Goal: Task Accomplishment & Management: Manage account settings

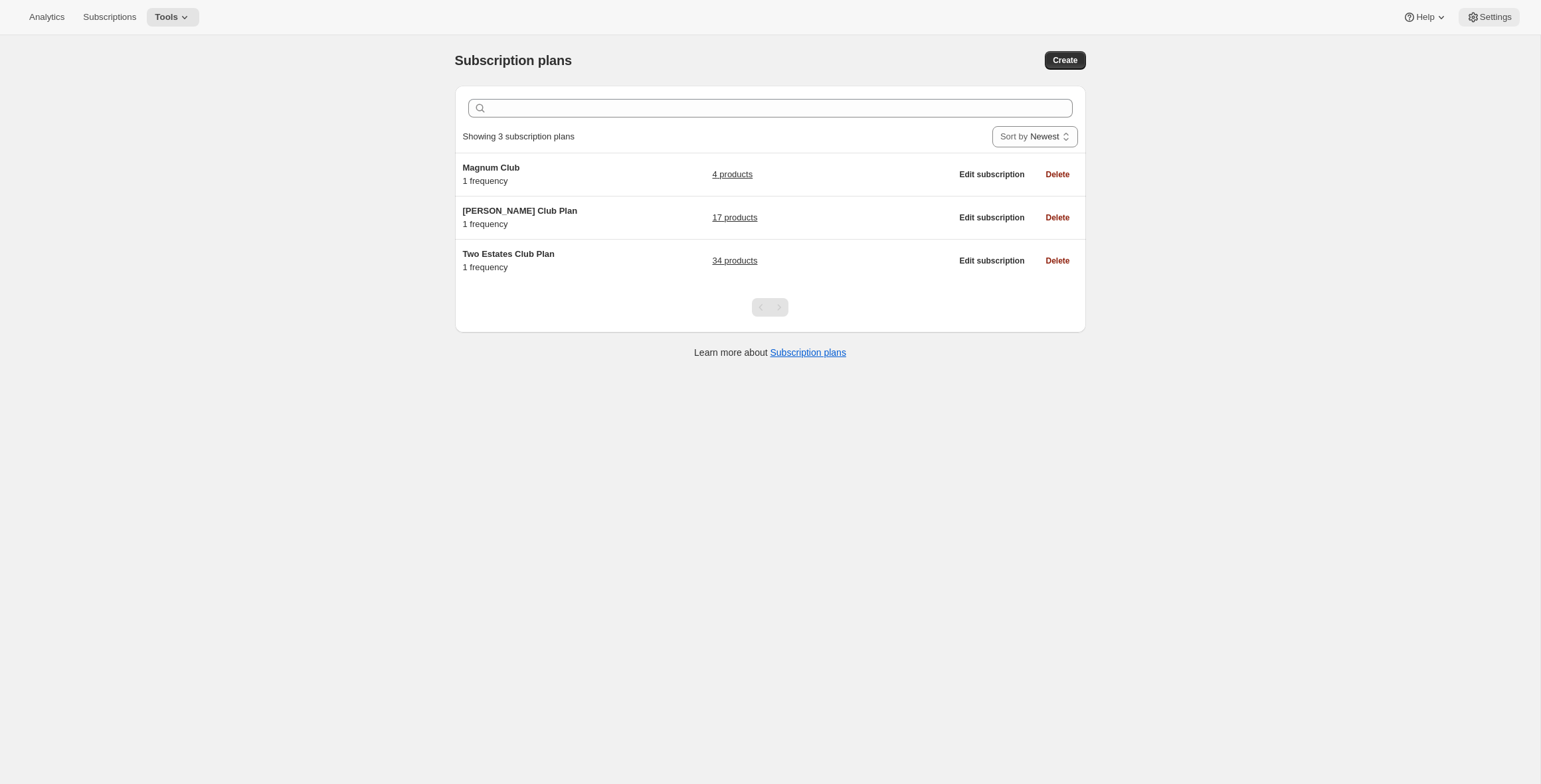
click at [1485, 20] on span "Settings" at bounding box center [1496, 17] width 32 height 10
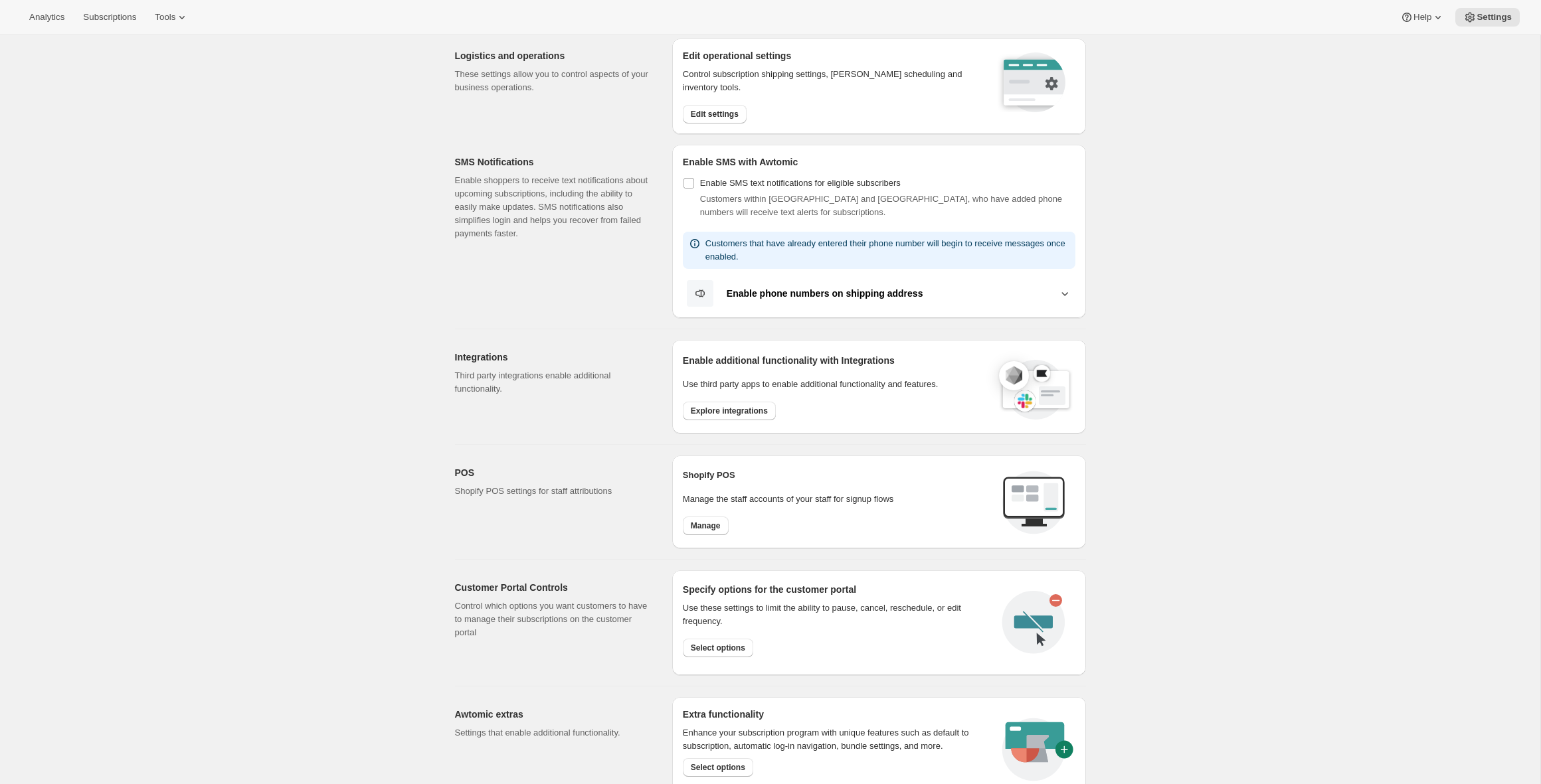
scroll to position [160, 0]
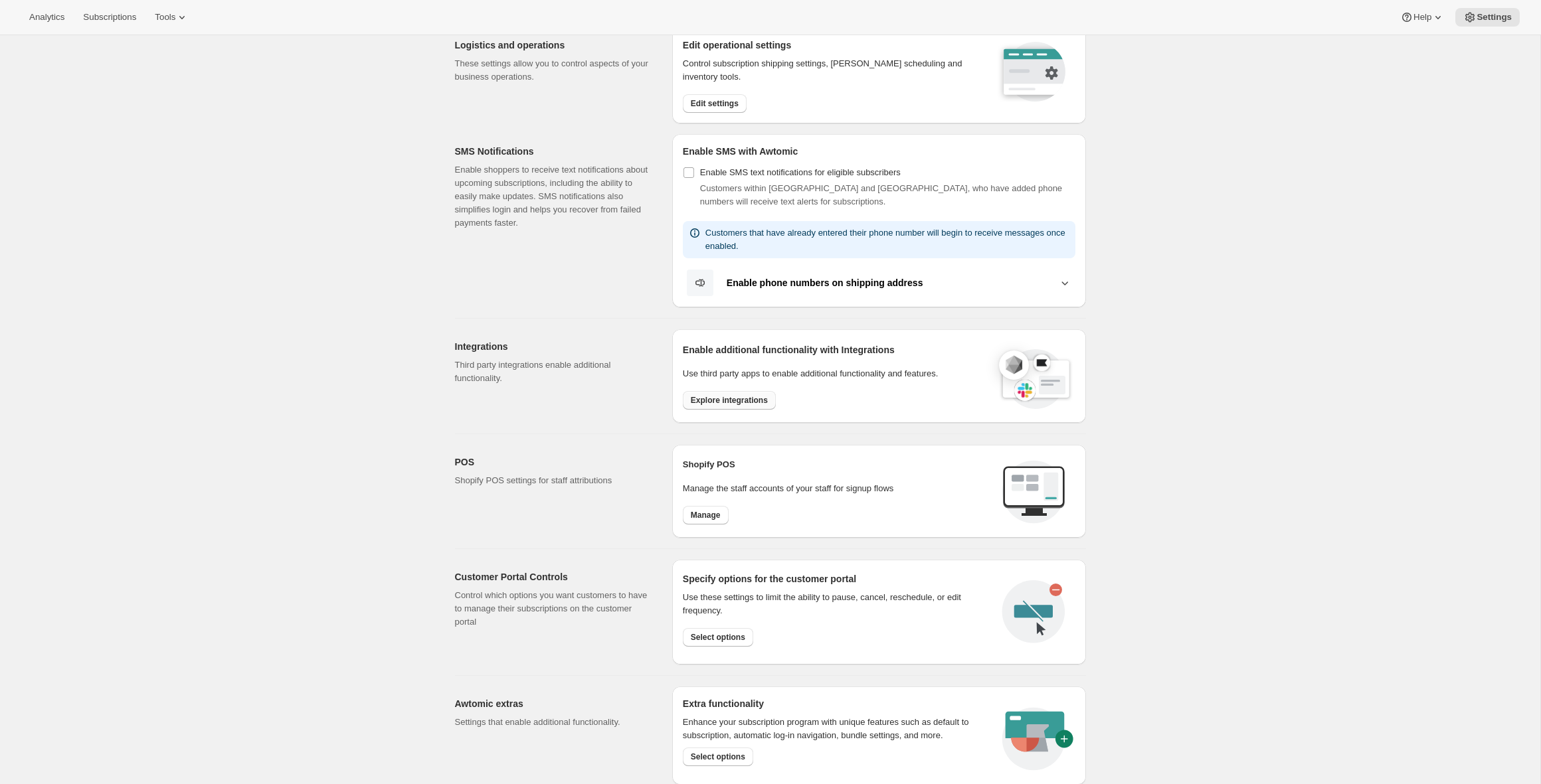
click at [764, 396] on span "Explore integrations" at bounding box center [729, 399] width 77 height 10
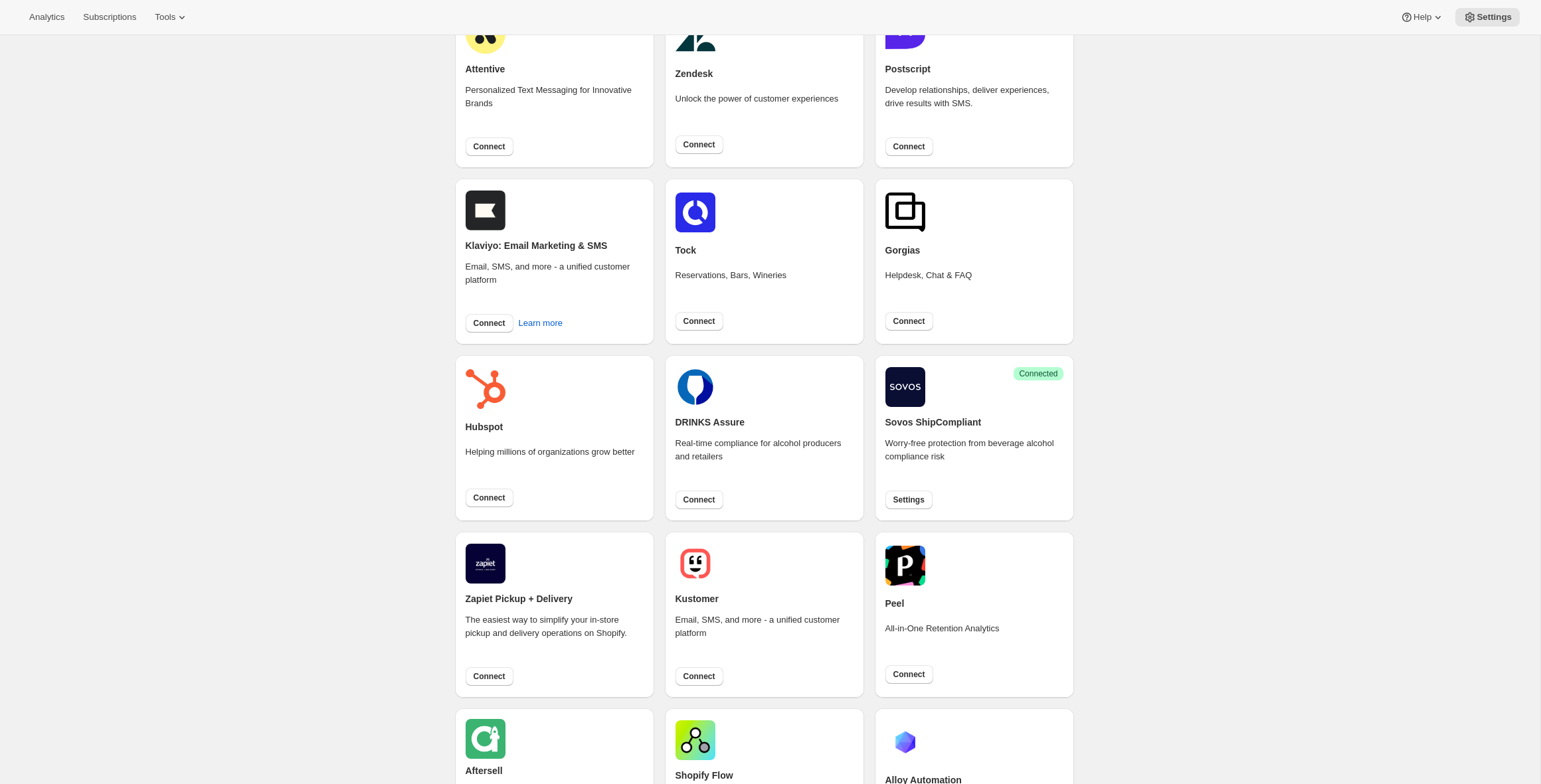
scroll to position [167, 0]
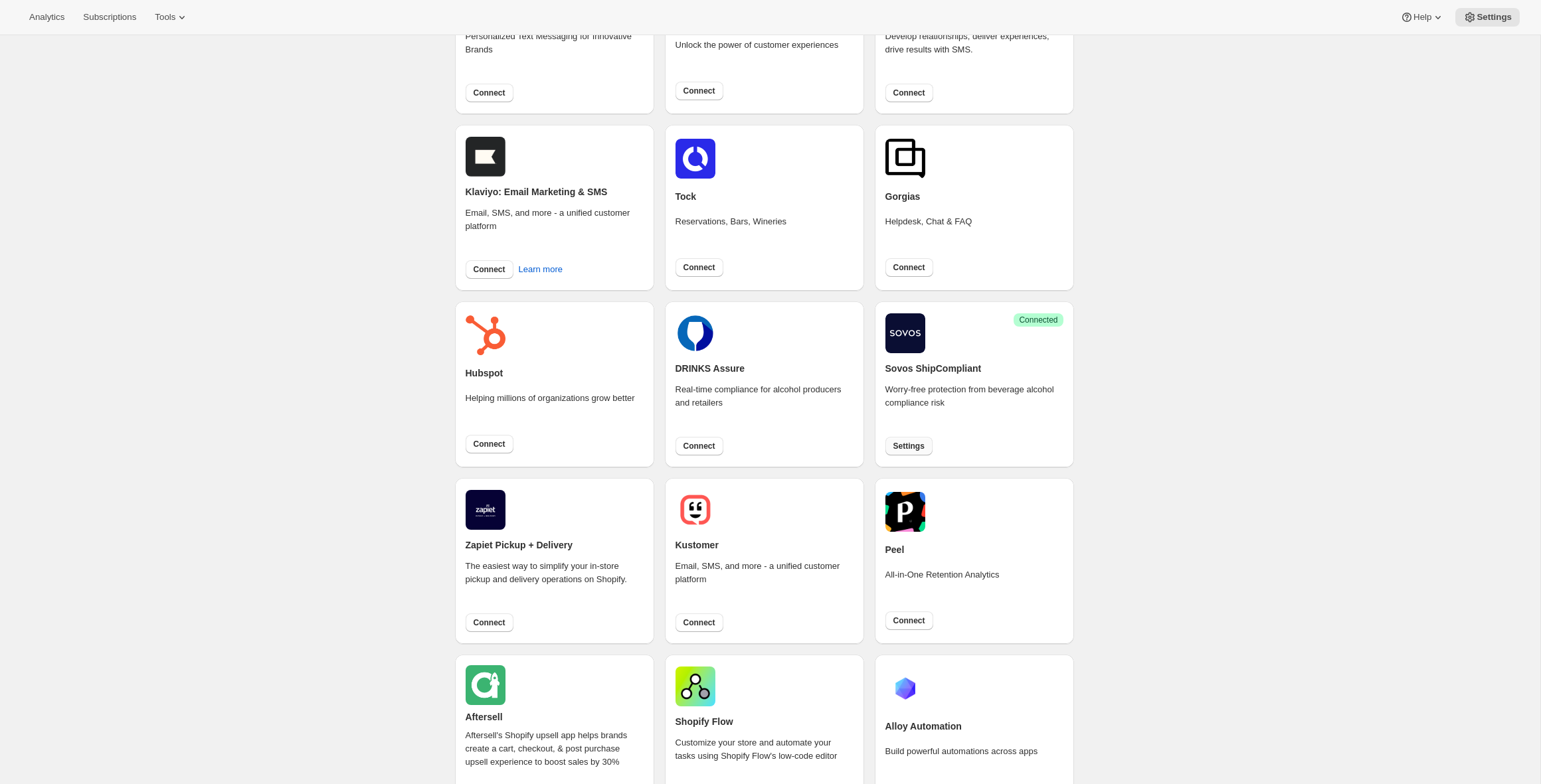
click at [909, 442] on span "Settings" at bounding box center [909, 446] width 32 height 10
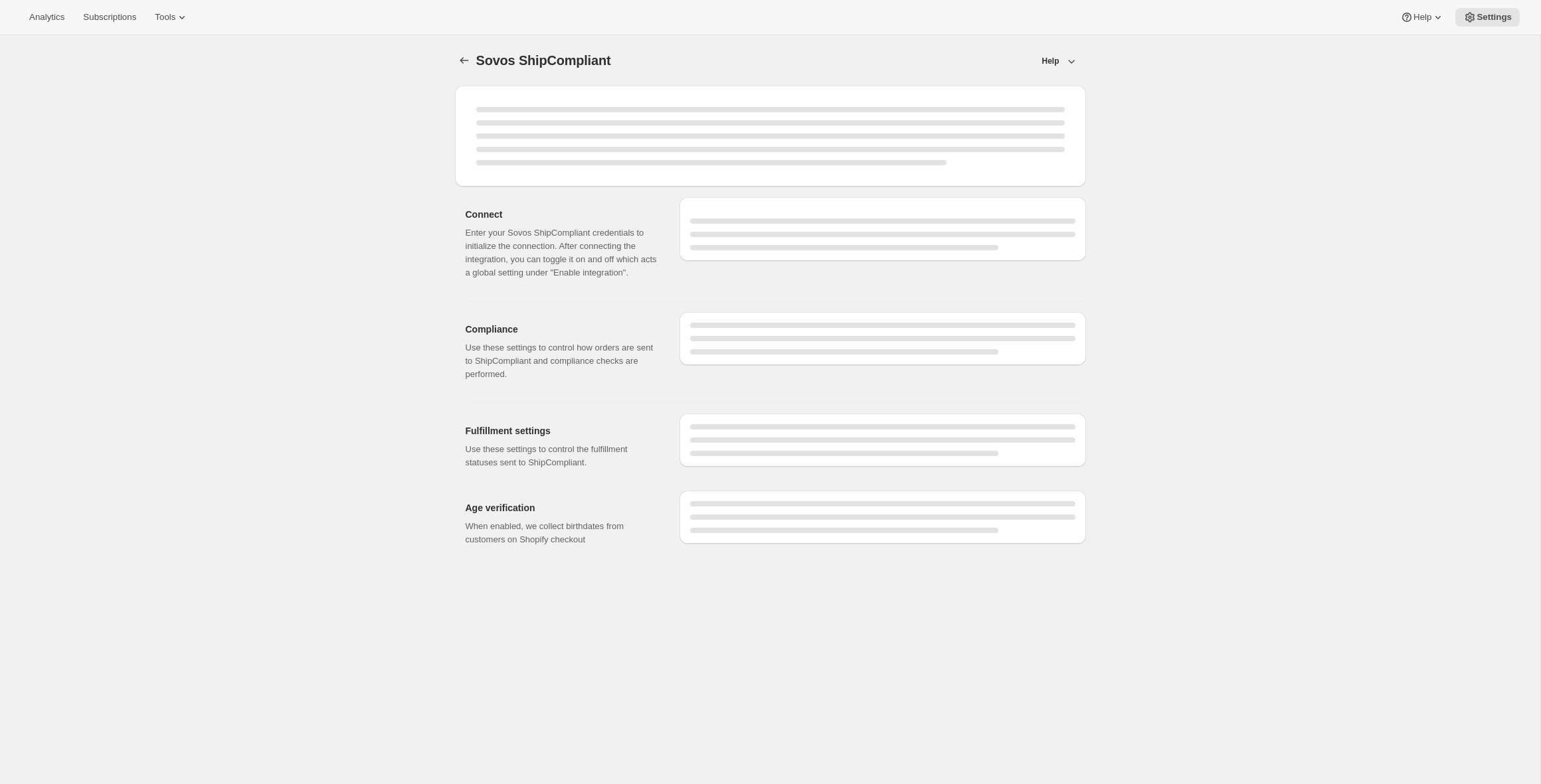
scroll to position [35, 0]
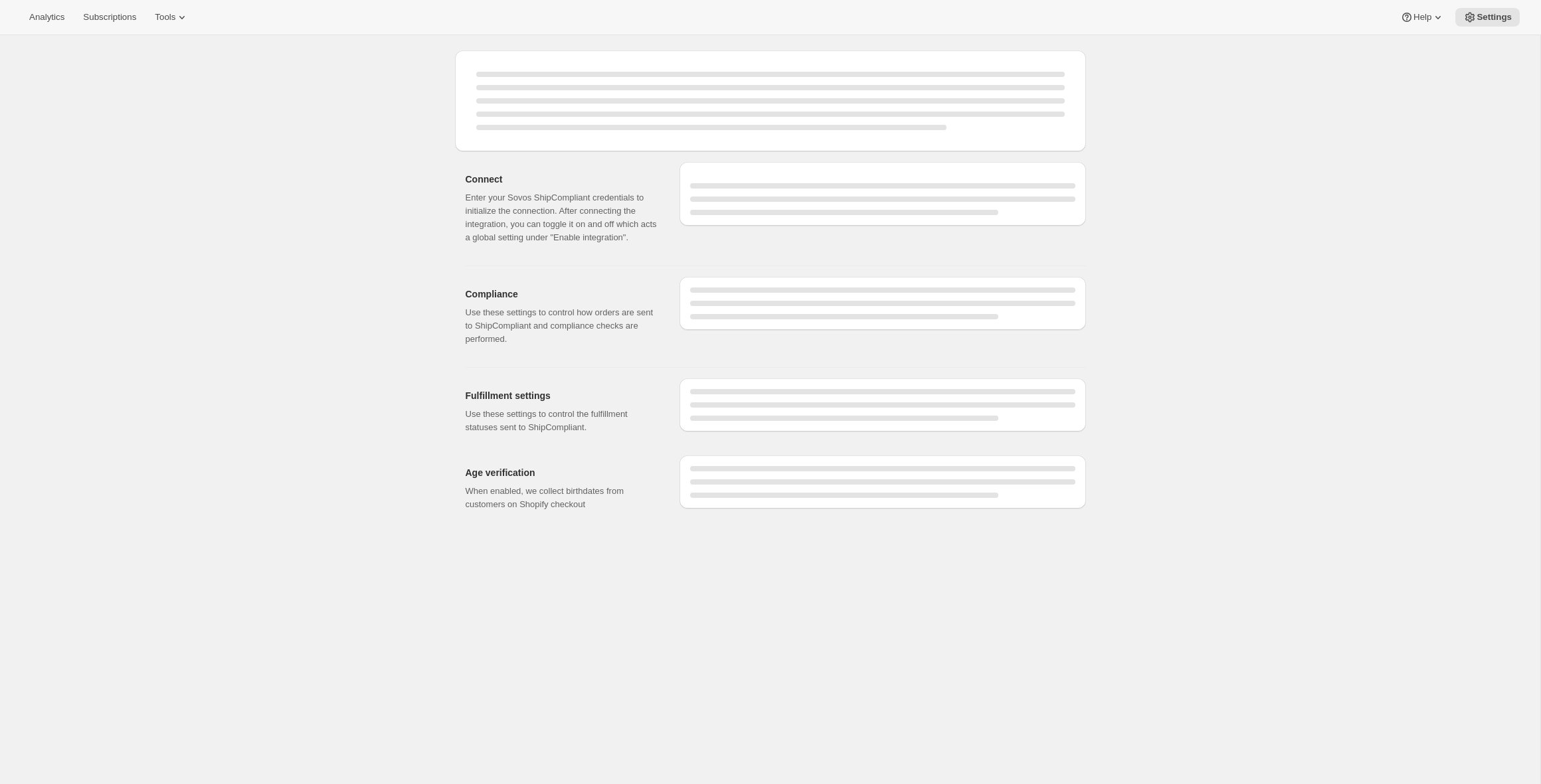
select select "WineShipping"
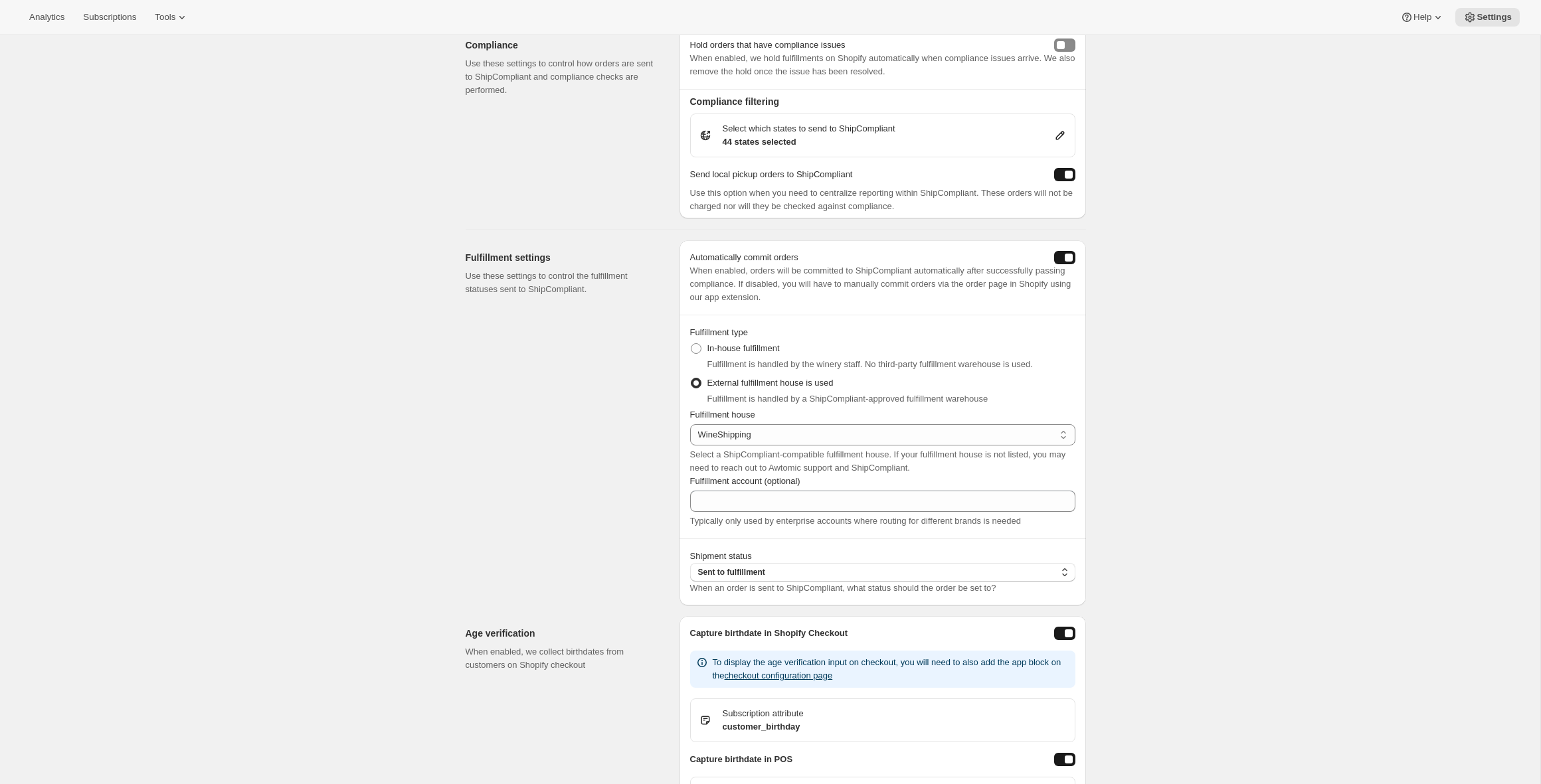
scroll to position [775, 0]
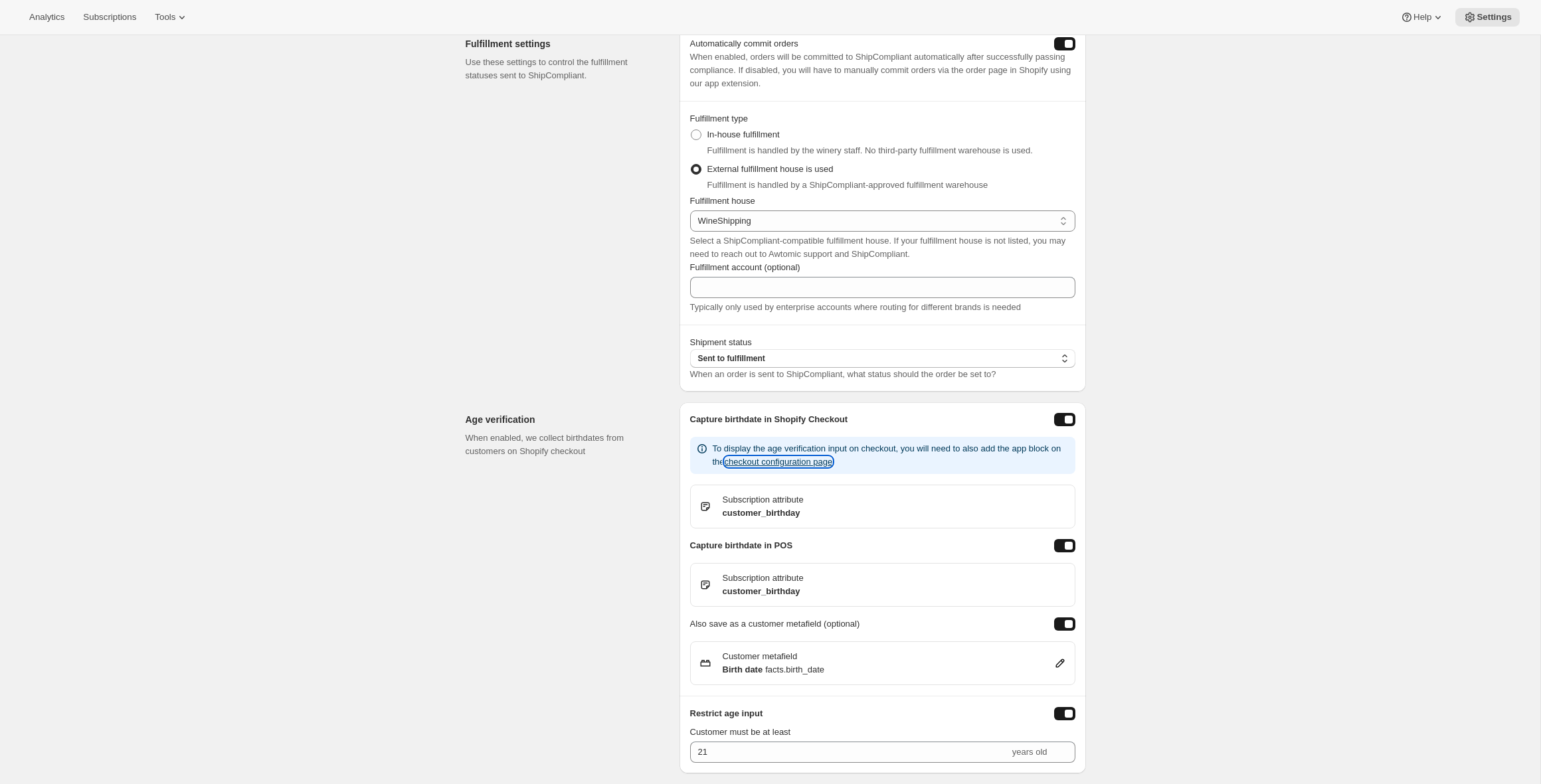
click at [833, 462] on button "checkout configuration page" at bounding box center [778, 462] width 108 height 10
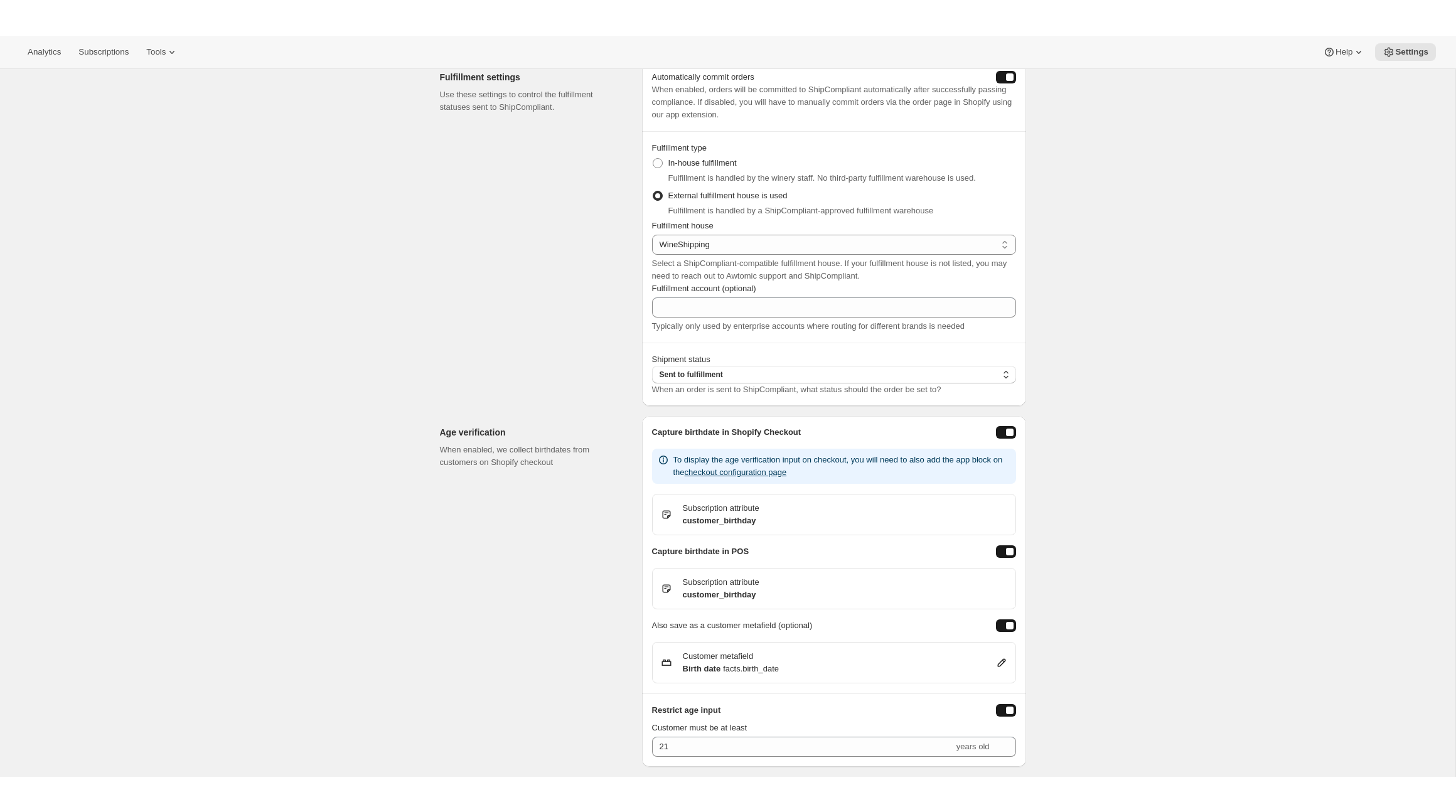
scroll to position [661, 0]
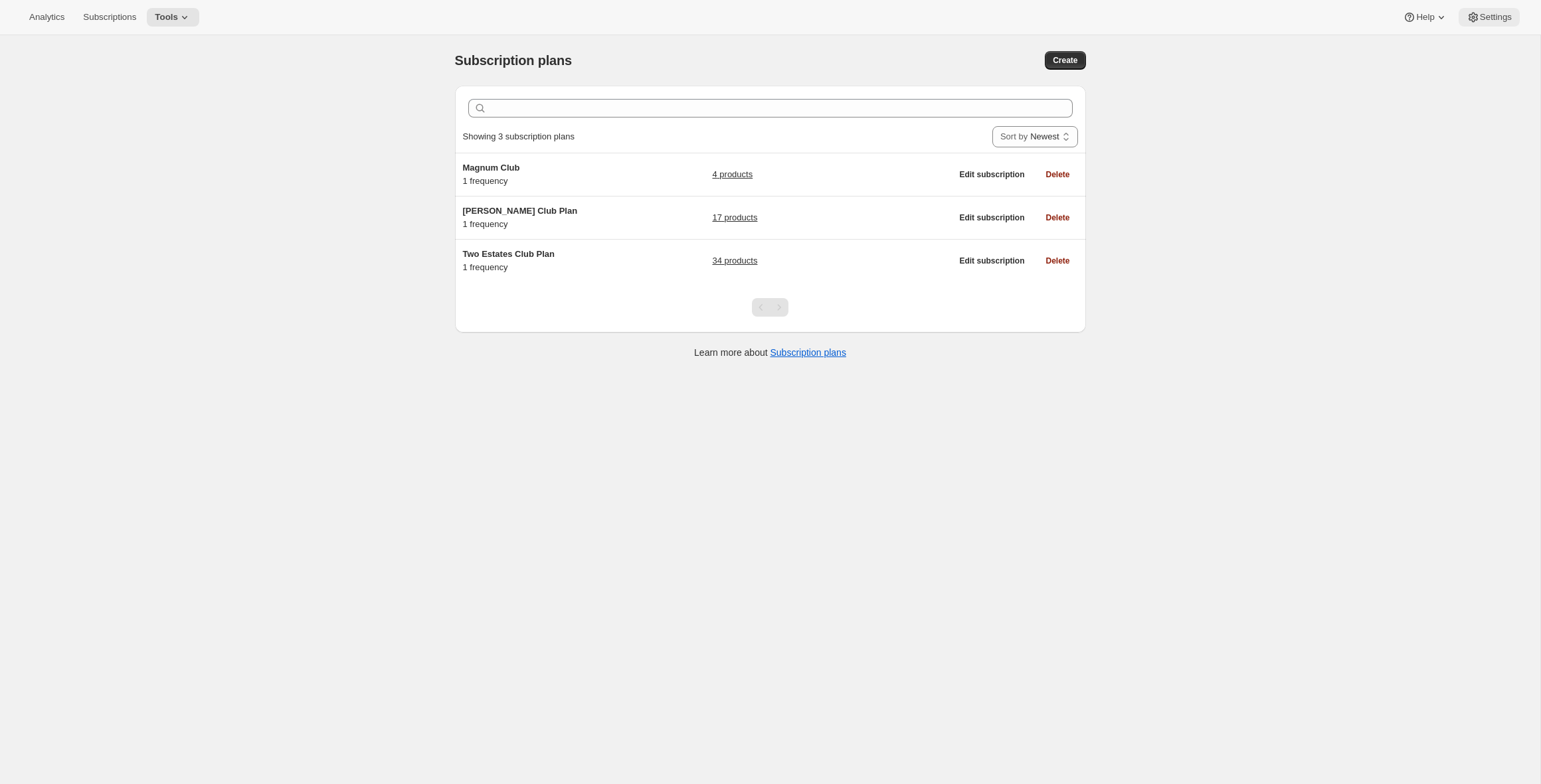
click at [1483, 18] on span "Settings" at bounding box center [1496, 17] width 32 height 10
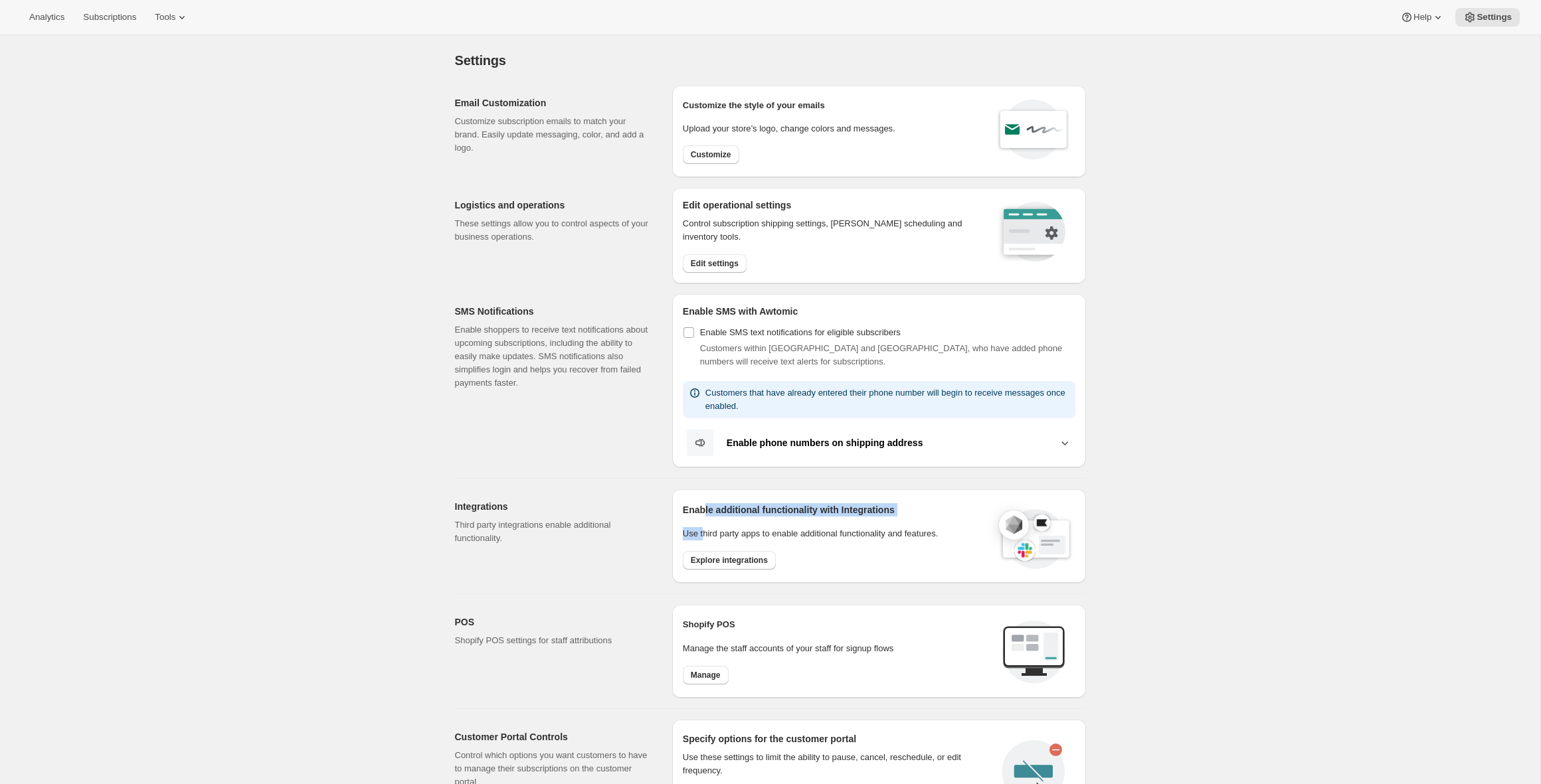
drag, startPoint x: 704, startPoint y: 523, endPoint x: 720, endPoint y: 543, distance: 25.6
click at [706, 527] on div "Enable additional functionality with Integrations Use third party apps to enabl…" at bounding box center [834, 537] width 303 height 67
click at [744, 565] on button "Explore integrations" at bounding box center [729, 561] width 93 height 19
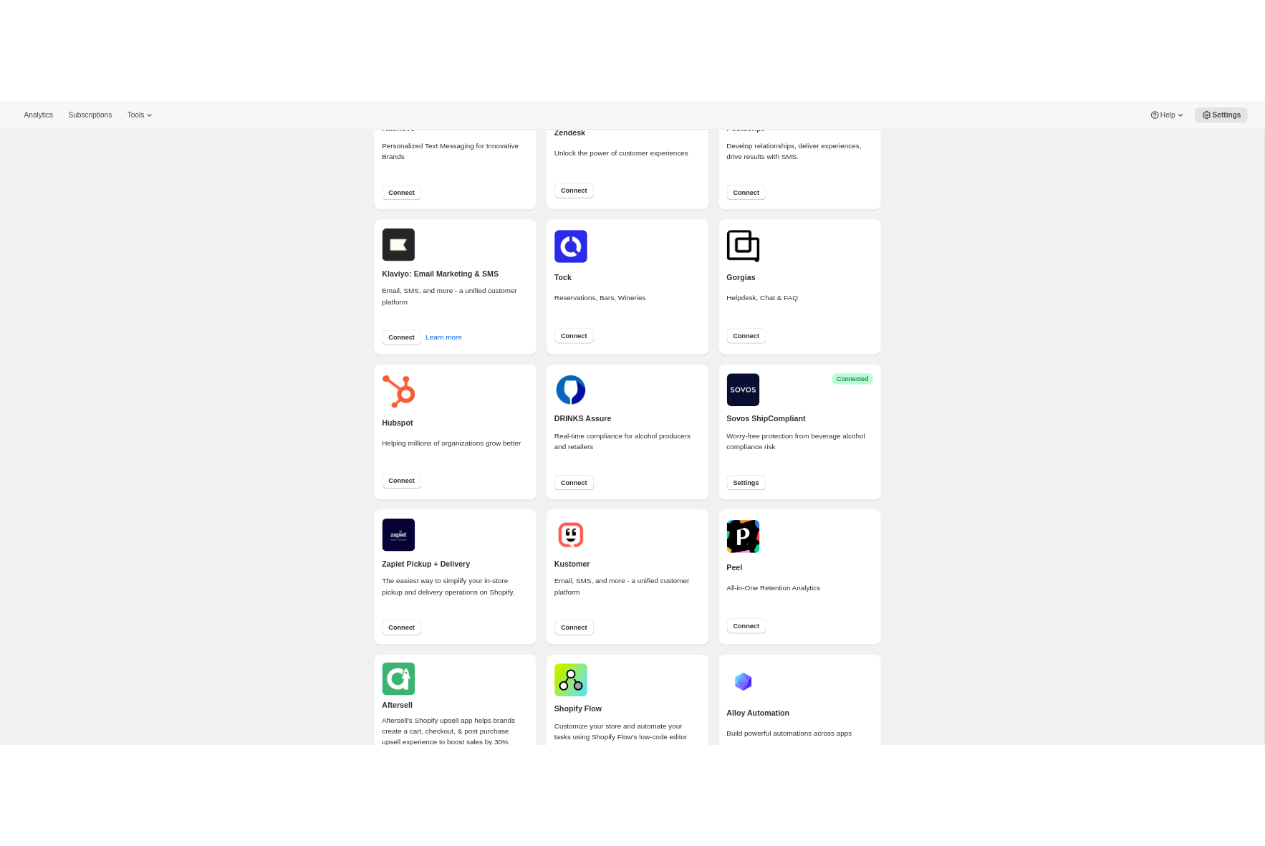
scroll to position [192, 0]
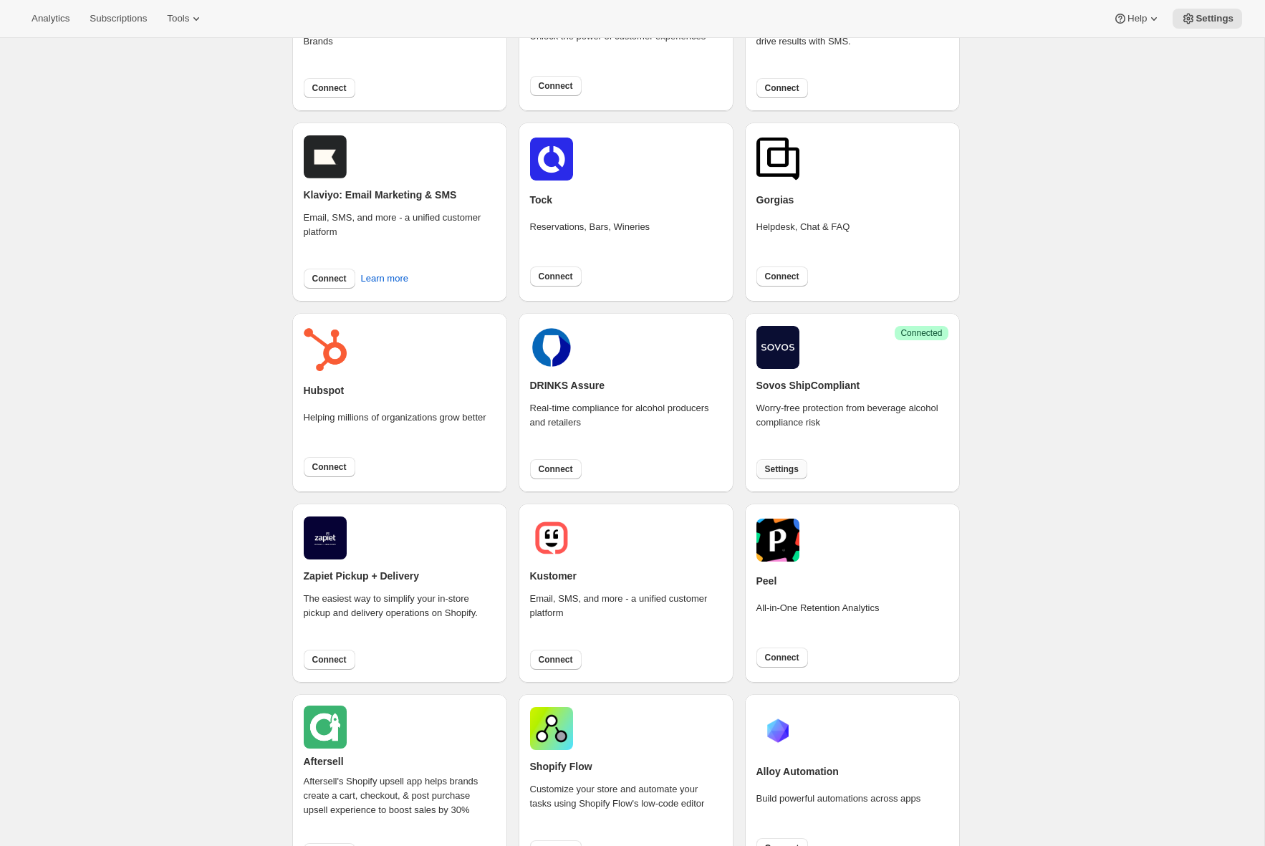
click at [791, 470] on span "Settings" at bounding box center [782, 468] width 34 height 11
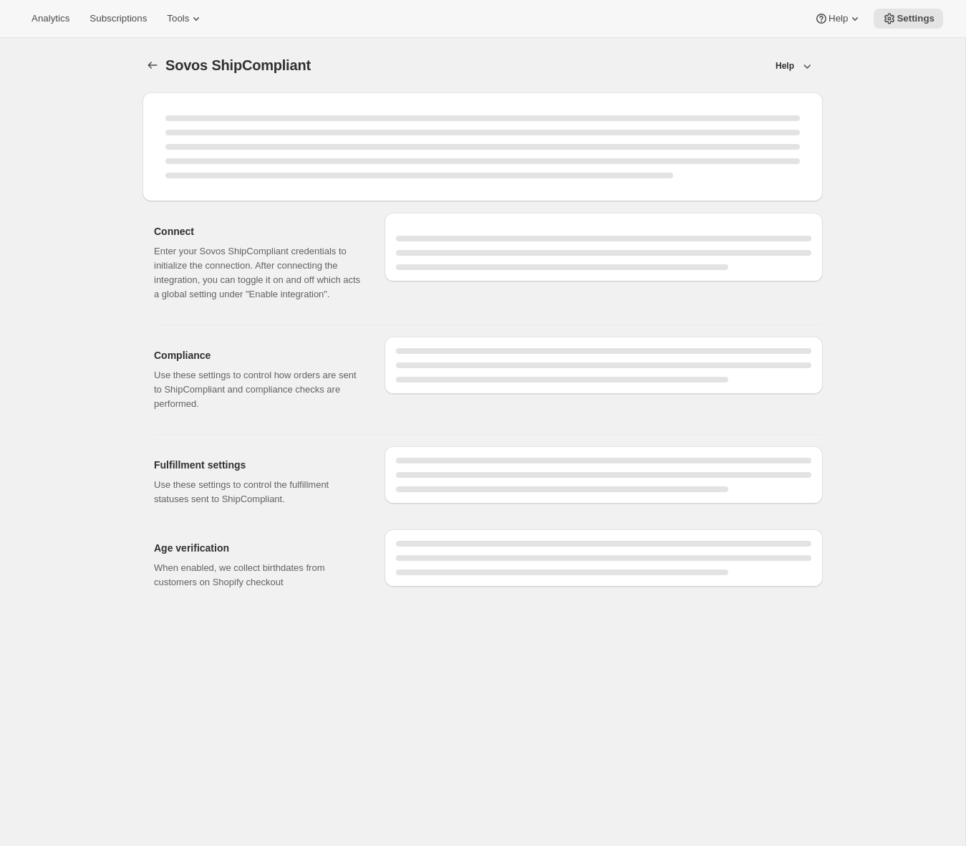
select select "WineShipping"
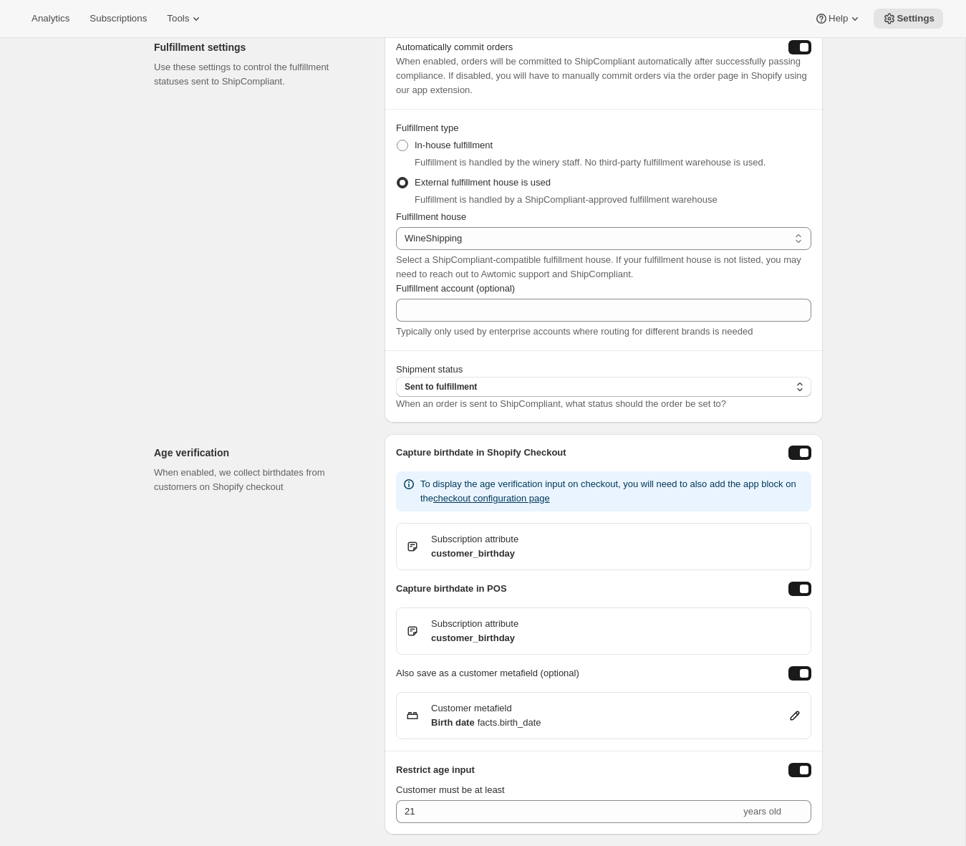
scroll to position [836, 0]
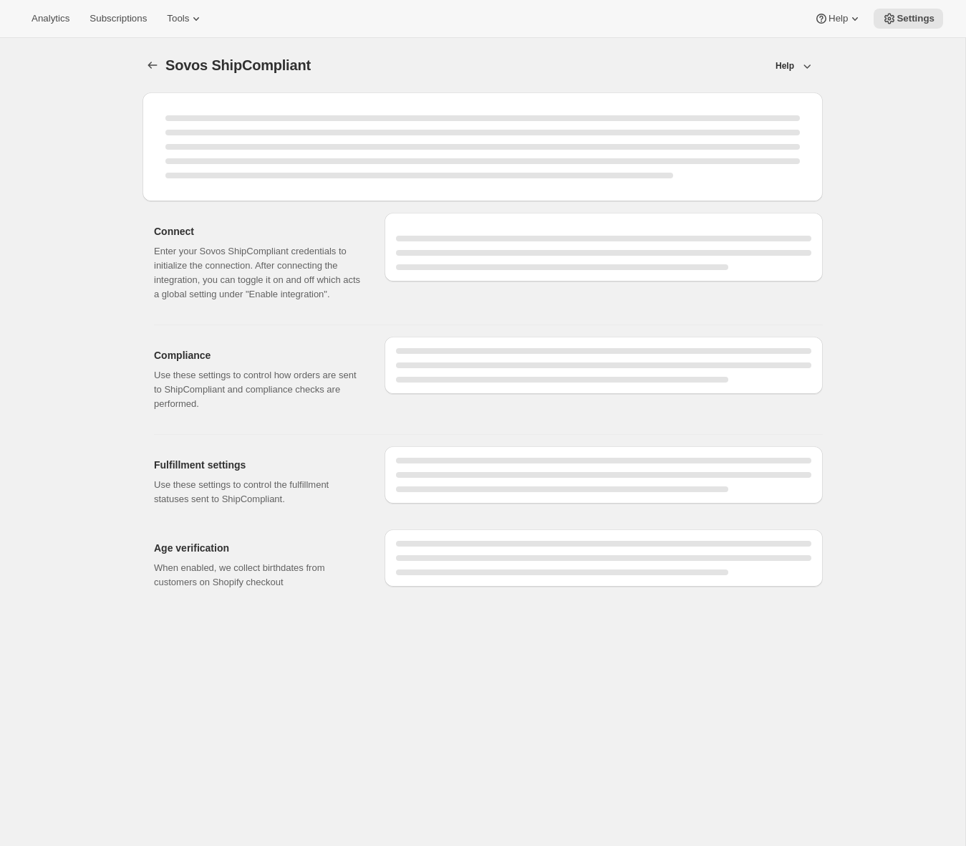
select select "WineShipping"
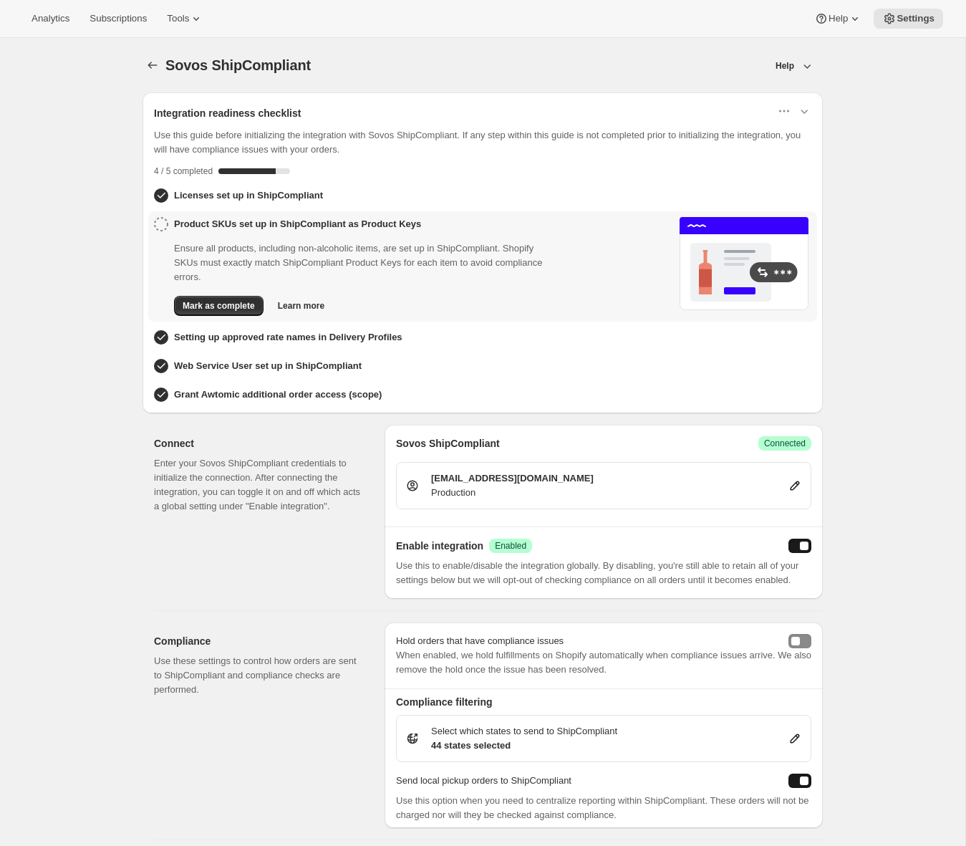
scroll to position [836, 0]
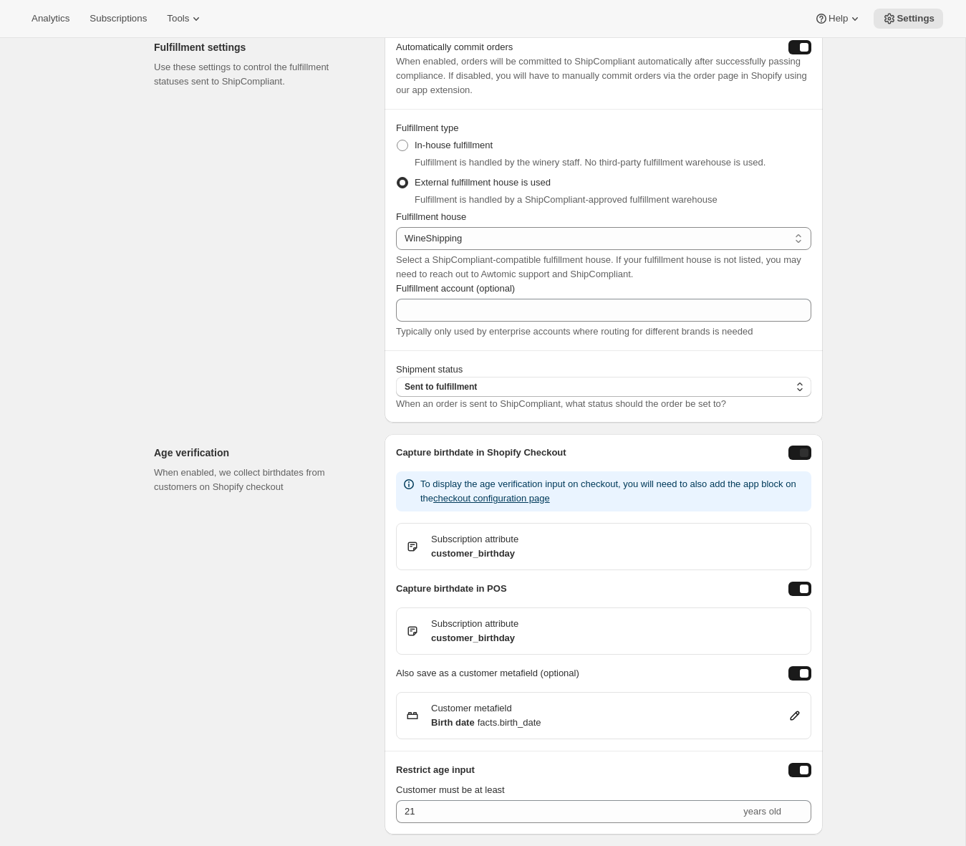
click at [807, 452] on div "enableCheckoutBirthdayCapture" at bounding box center [804, 452] width 9 height 9
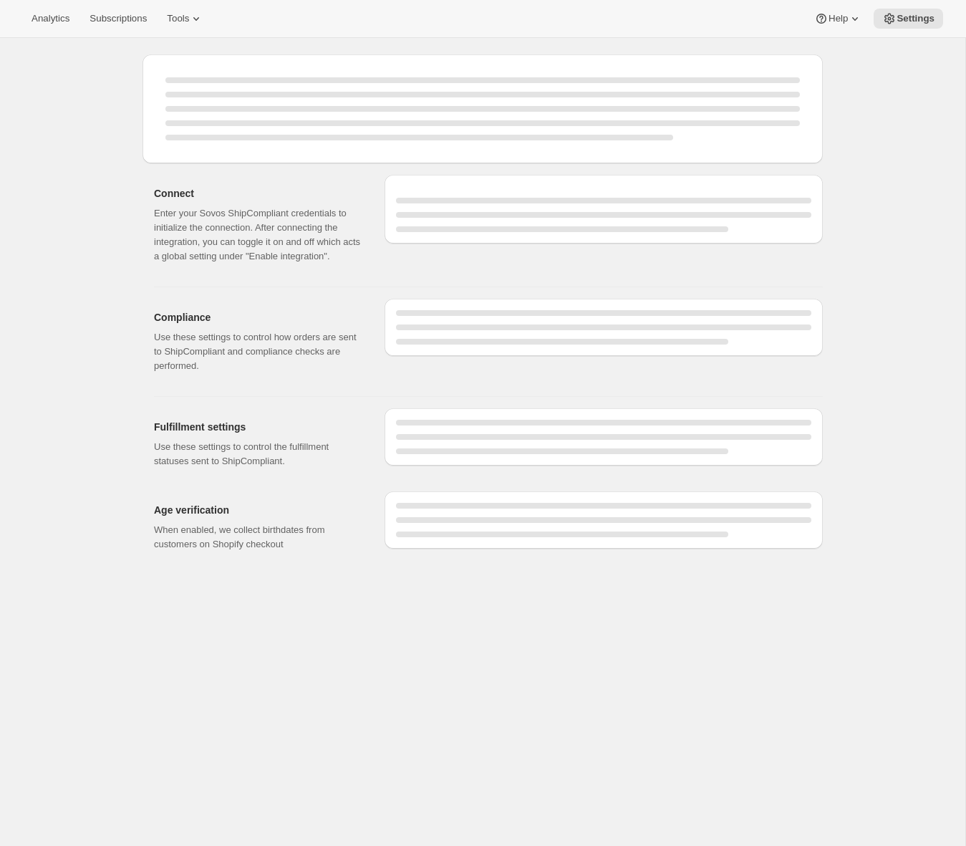
select select "WineShipping"
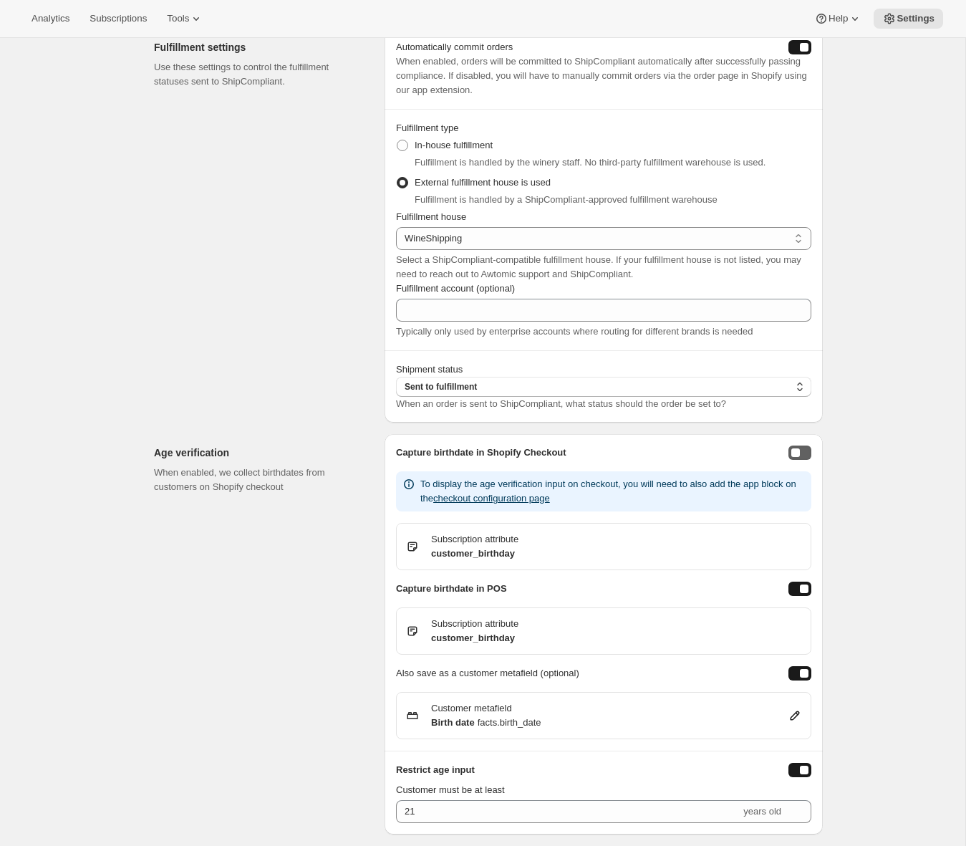
click at [802, 458] on button "enableCheckoutBirthdayCapture" at bounding box center [800, 453] width 23 height 14
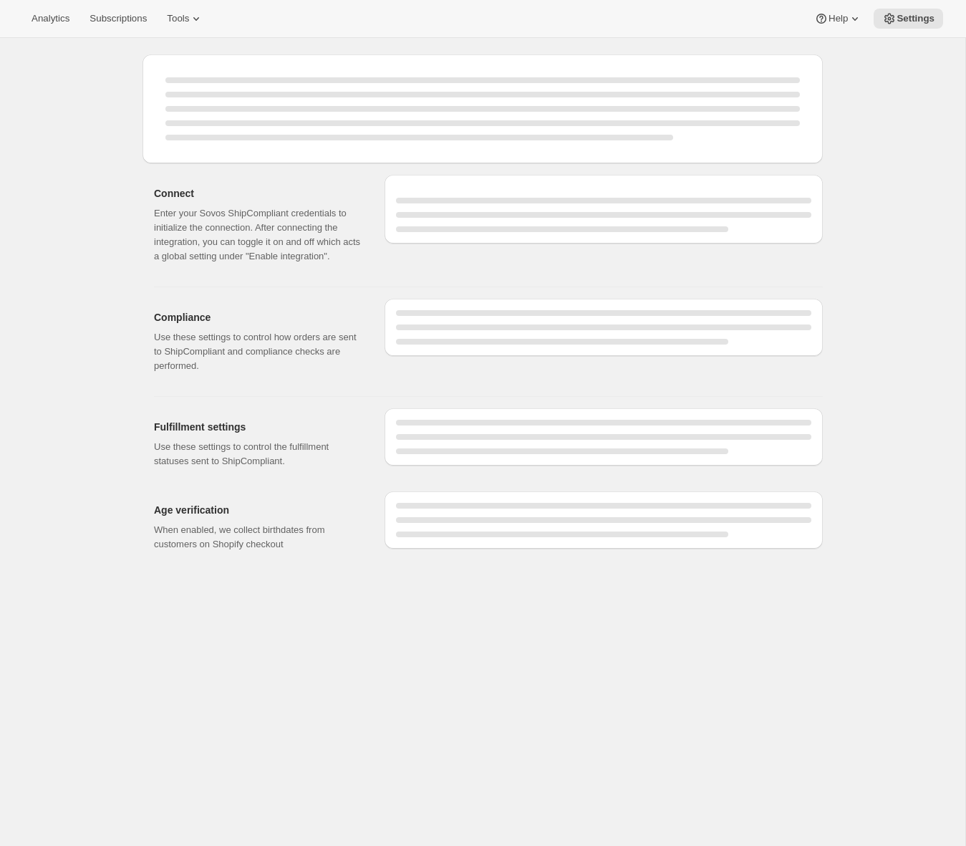
select select "WineShipping"
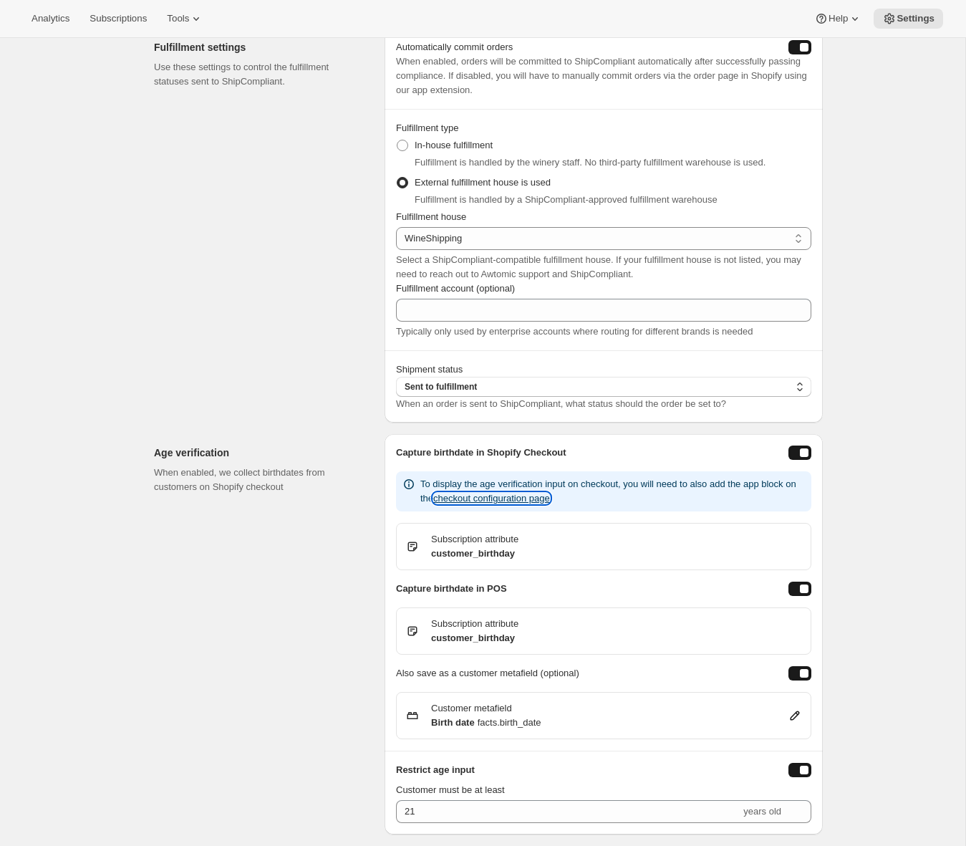
click at [550, 501] on button "checkout configuration page" at bounding box center [491, 498] width 117 height 11
